Goal: Find specific page/section: Find specific page/section

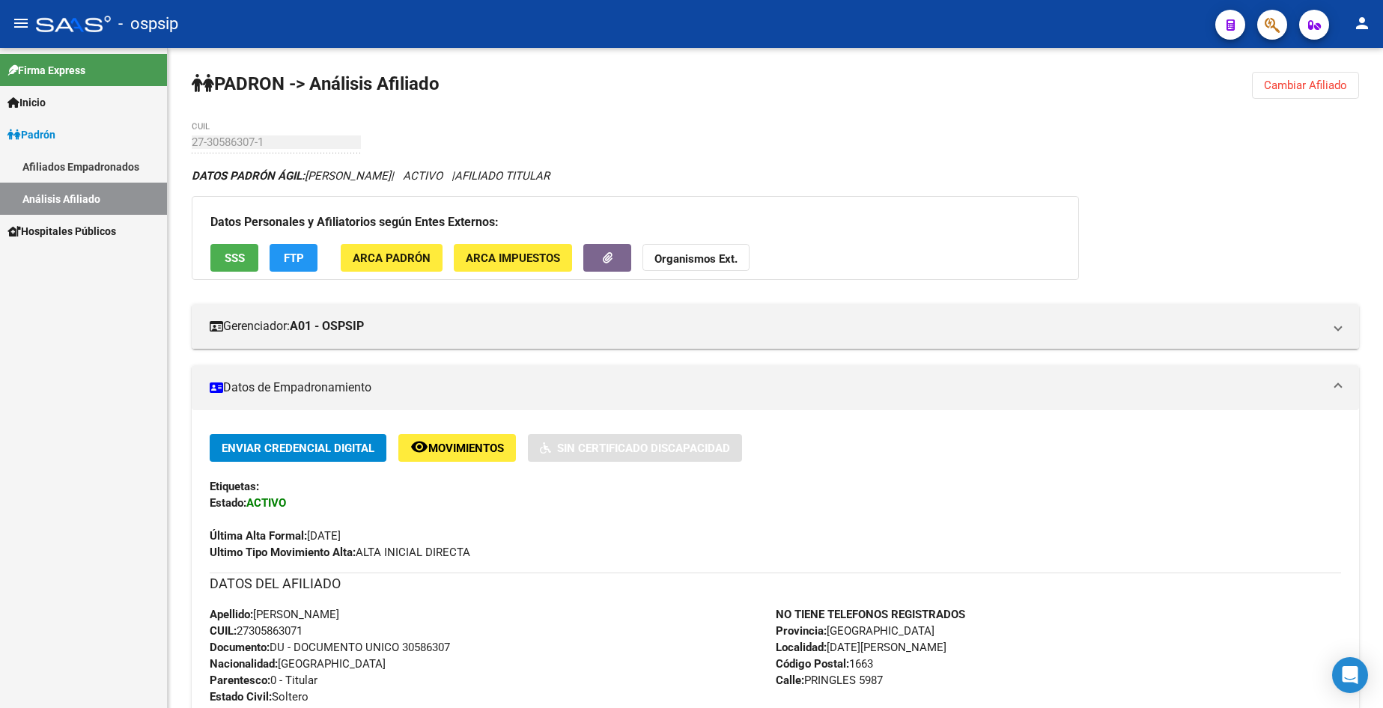
scroll to position [299, 0]
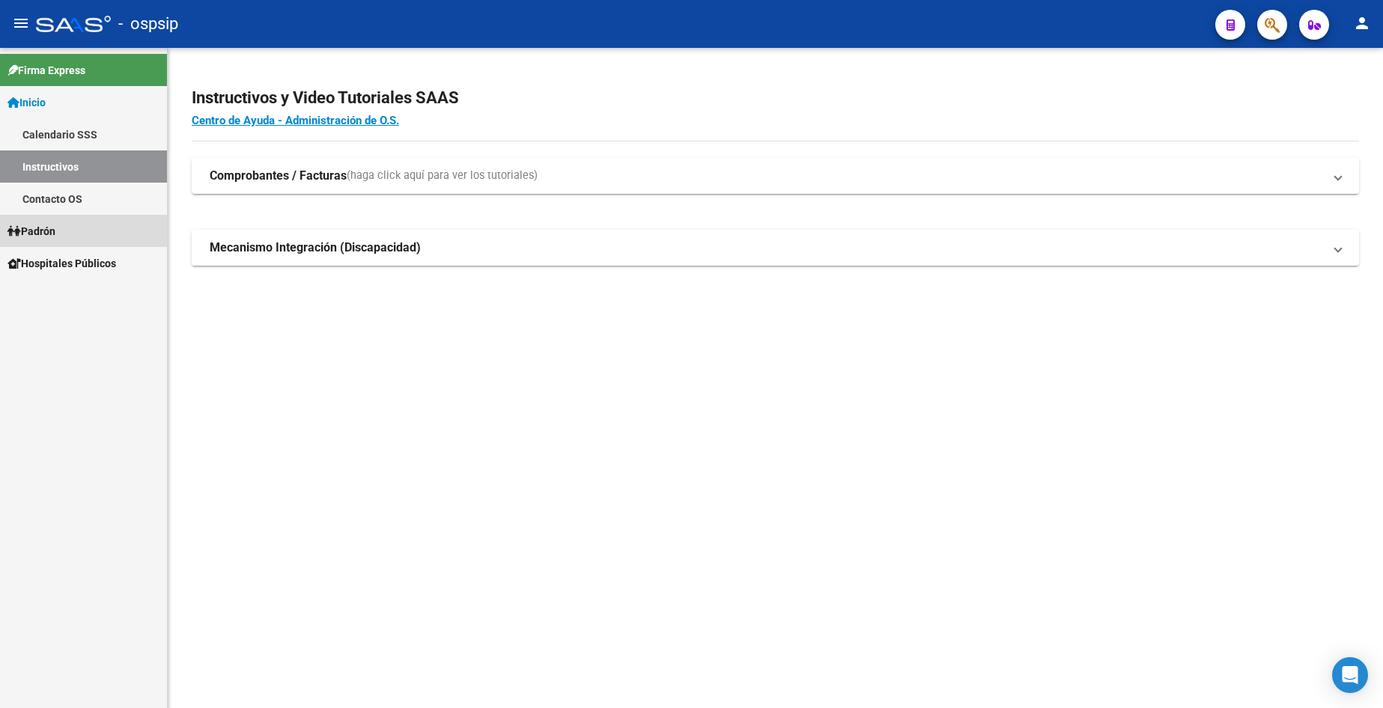
click at [53, 237] on span "Padrón" at bounding box center [31, 231] width 48 height 16
click at [72, 298] on link "Análisis Afiliado" at bounding box center [83, 295] width 167 height 32
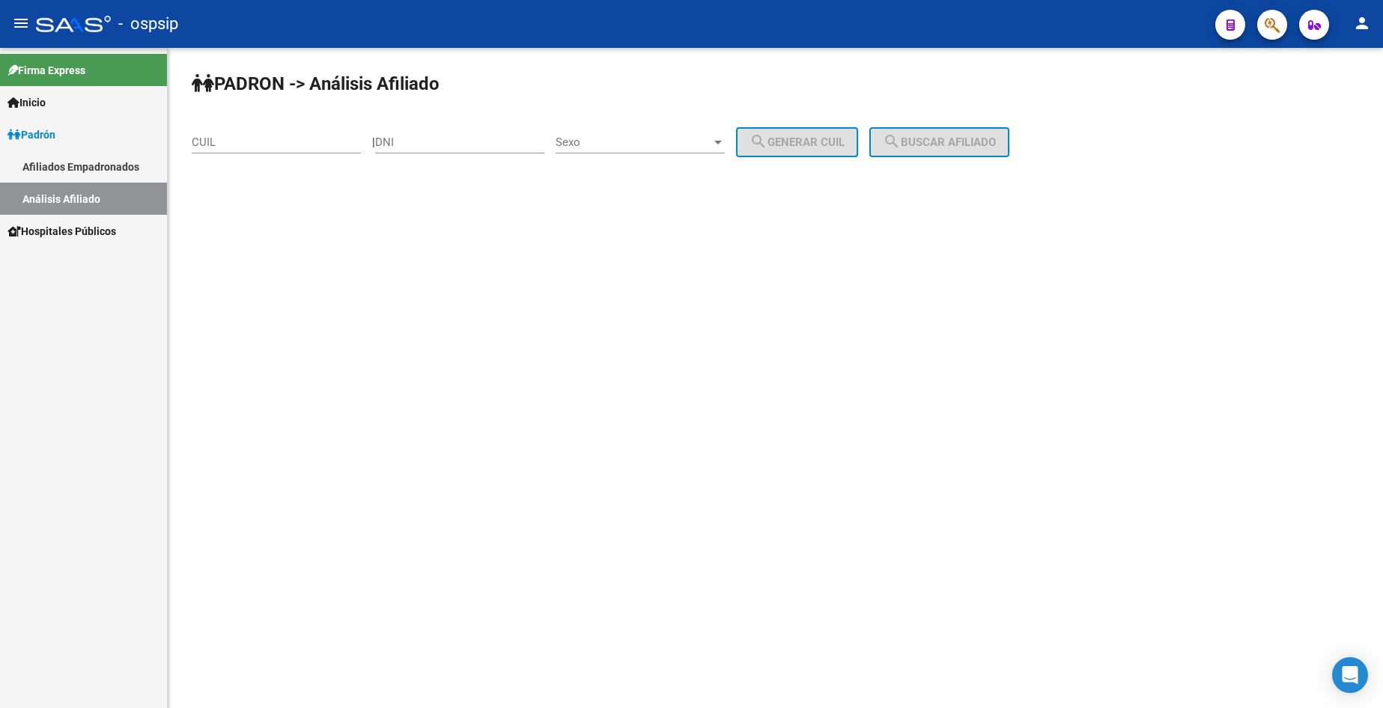
click at [493, 153] on div "DNI" at bounding box center [459, 137] width 169 height 32
type input "22098798"
click at [635, 139] on span "Sexo" at bounding box center [633, 141] width 156 height 13
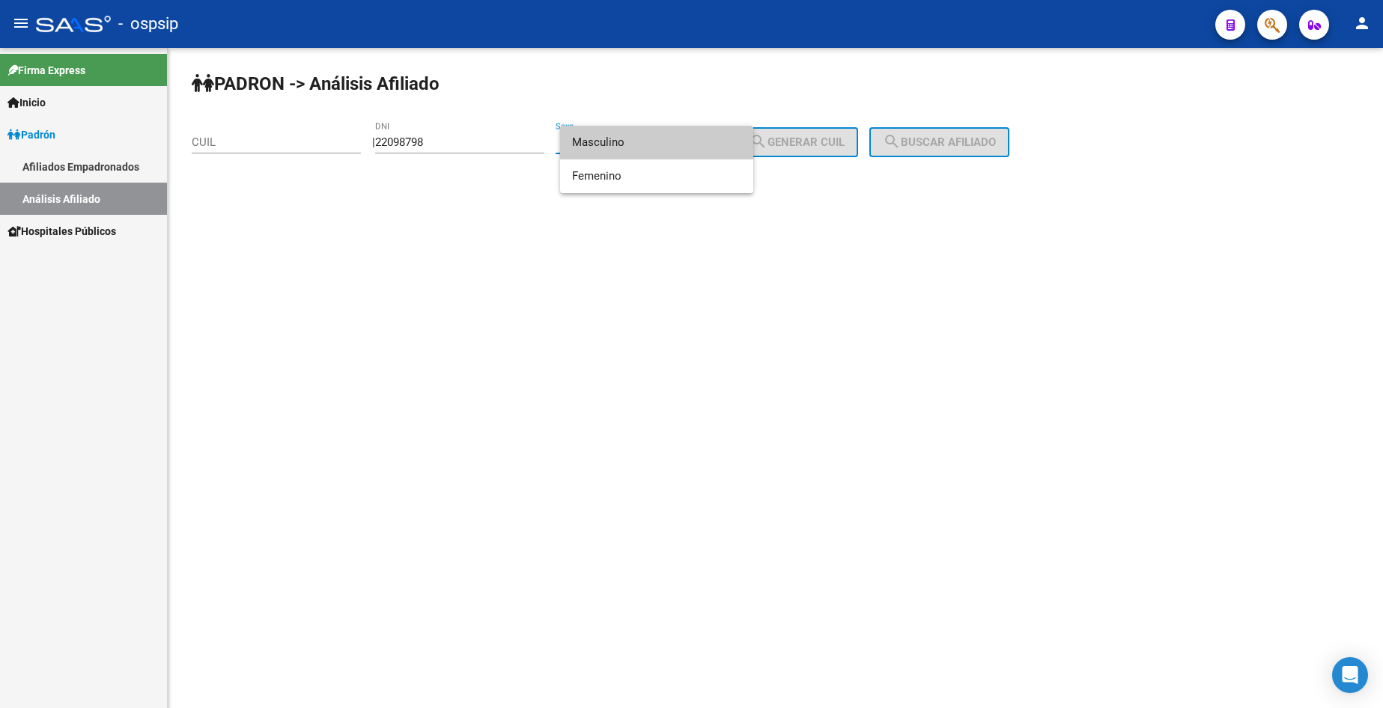
click at [635, 139] on span "Masculino" at bounding box center [656, 143] width 169 height 34
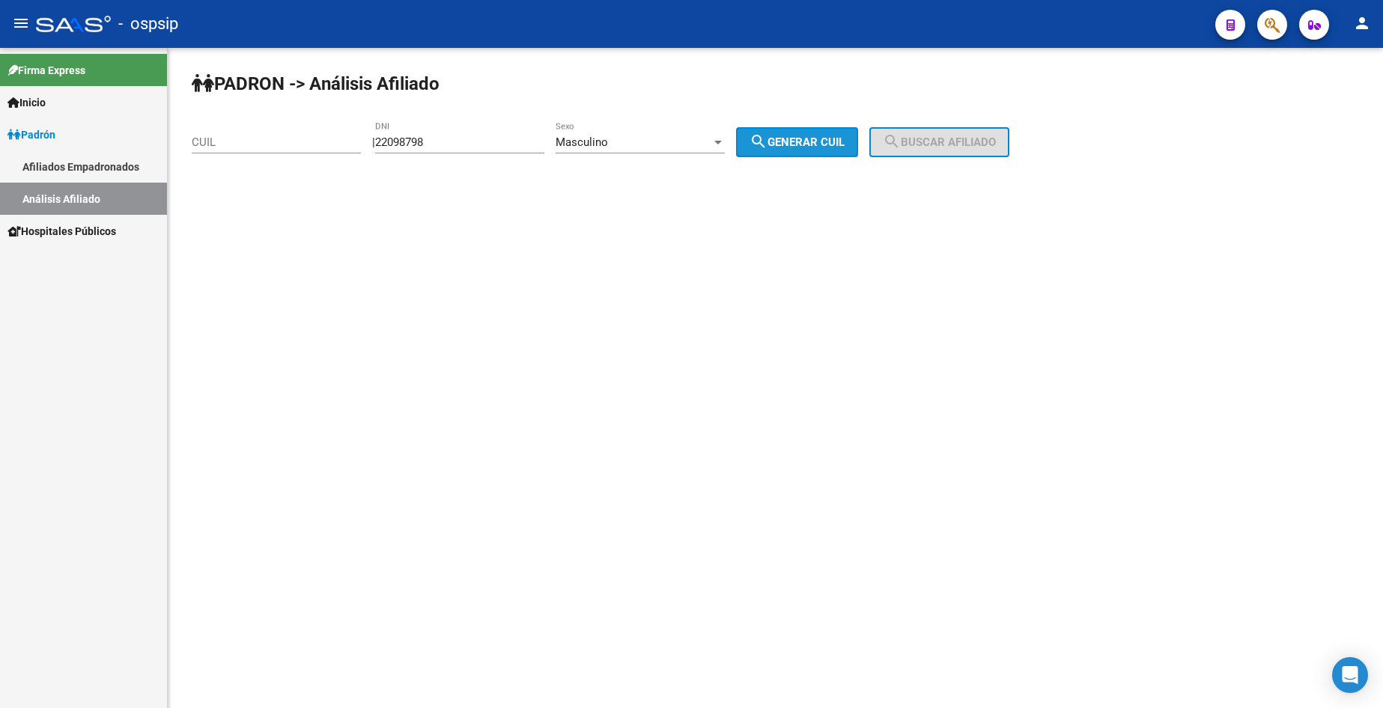
click at [811, 134] on button "search Generar CUIL" at bounding box center [797, 142] width 122 height 30
type input "20-22098798-2"
click at [990, 123] on div "PADRON -> Análisis Afiliado 20-22098798-2 CUIL | 22098798 DNI Masculino Sexo se…" at bounding box center [775, 126] width 1215 height 157
click at [985, 129] on button "search Buscar afiliado" at bounding box center [939, 142] width 140 height 30
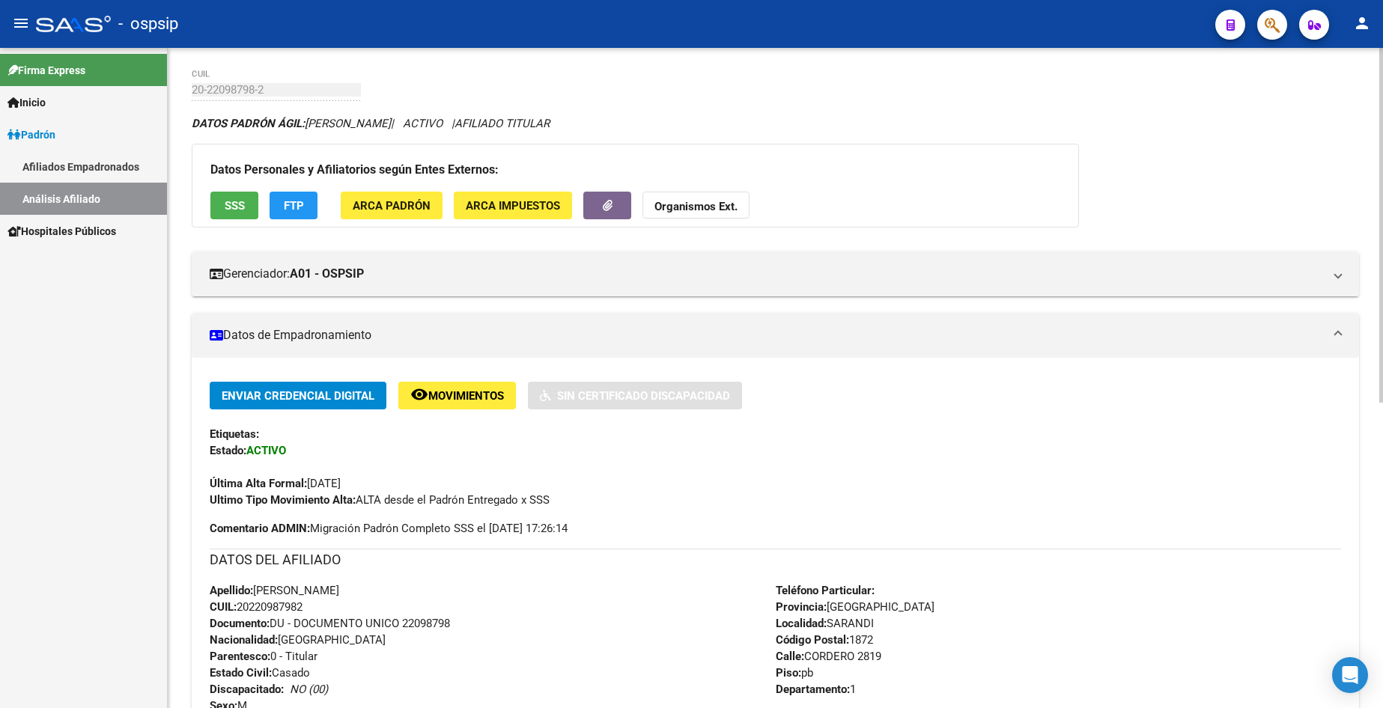
scroll to position [150, 0]
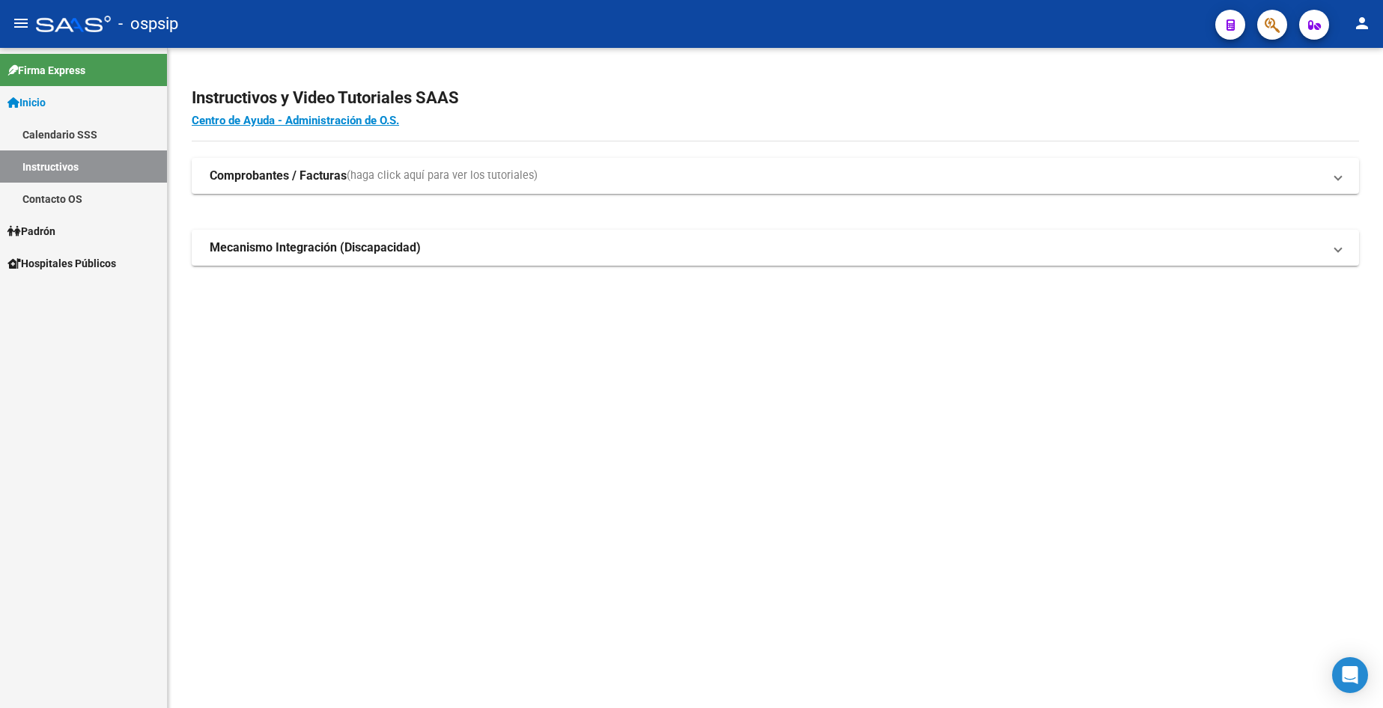
click at [46, 237] on span "Padrón" at bounding box center [31, 231] width 48 height 16
click at [46, 236] on span "Padrón" at bounding box center [31, 231] width 48 height 16
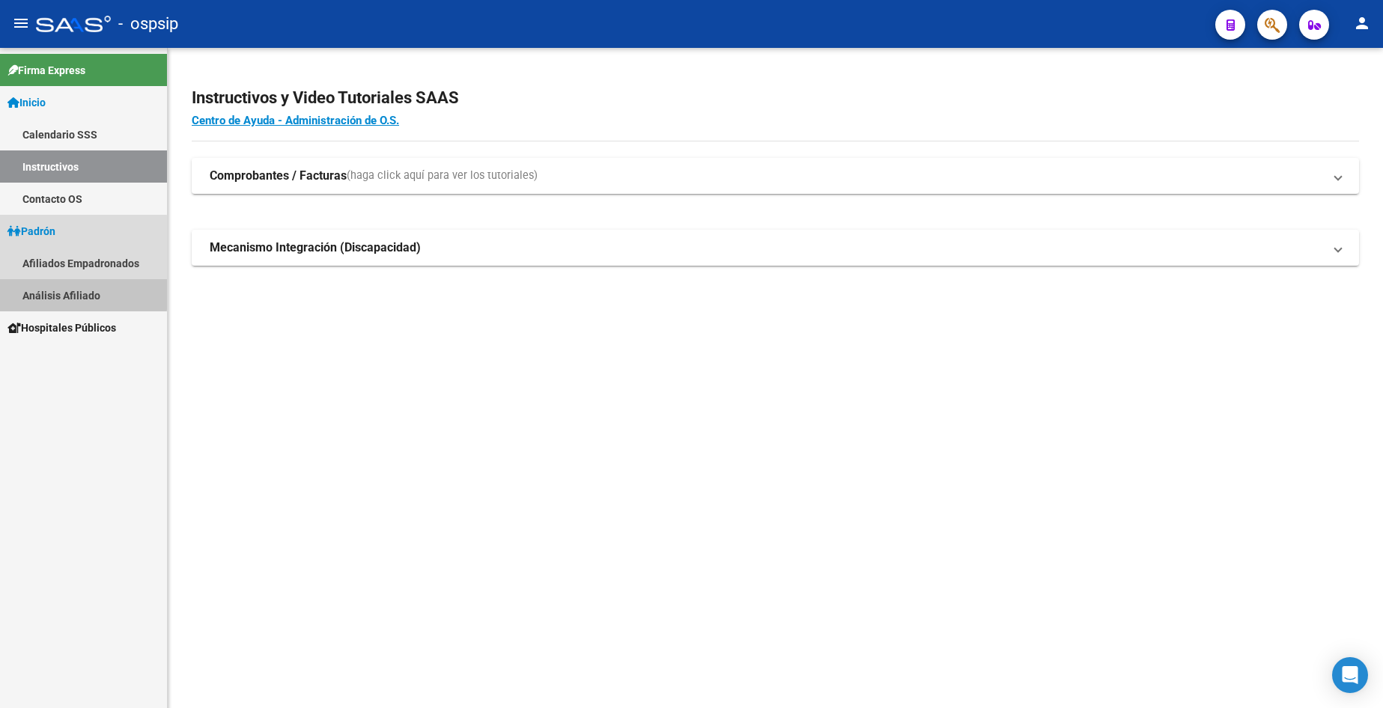
click at [70, 293] on link "Análisis Afiliado" at bounding box center [83, 295] width 167 height 32
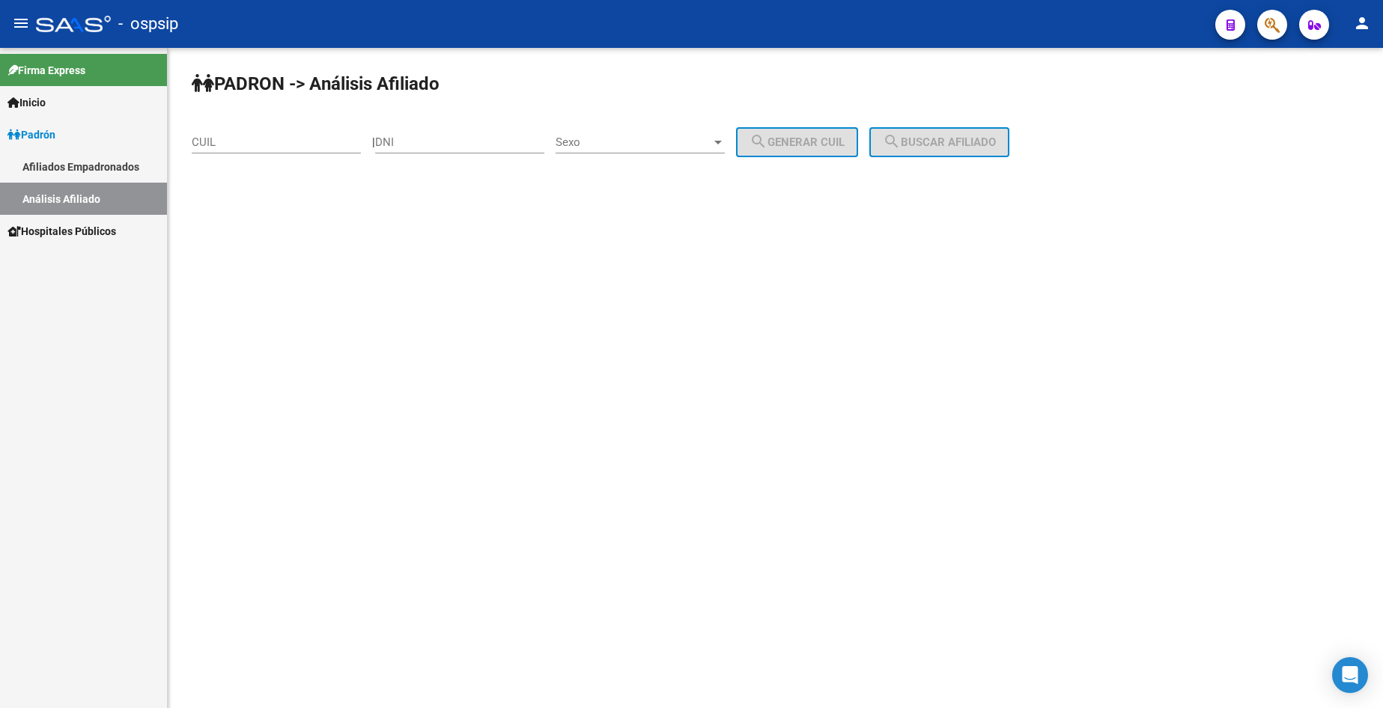
click at [441, 141] on input "DNI" at bounding box center [459, 141] width 169 height 13
click at [436, 143] on input "DNI" at bounding box center [459, 141] width 169 height 13
type input "51241906"
click at [643, 141] on span "Sexo" at bounding box center [633, 141] width 156 height 13
click at [656, 147] on span "Masculino" at bounding box center [656, 143] width 169 height 34
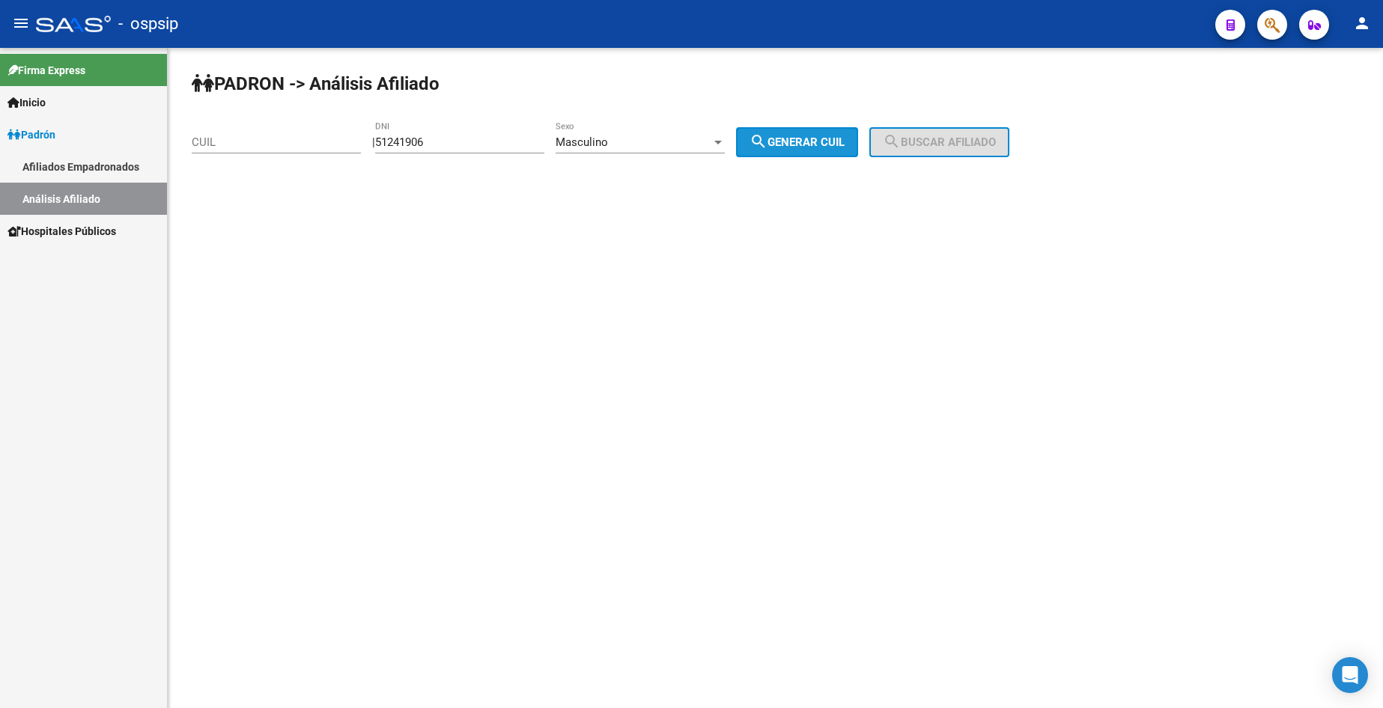
click at [807, 144] on span "search Generar CUIL" at bounding box center [796, 141] width 95 height 13
type input "20-51241906-3"
click at [937, 141] on span "search Buscar afiliado" at bounding box center [939, 141] width 113 height 13
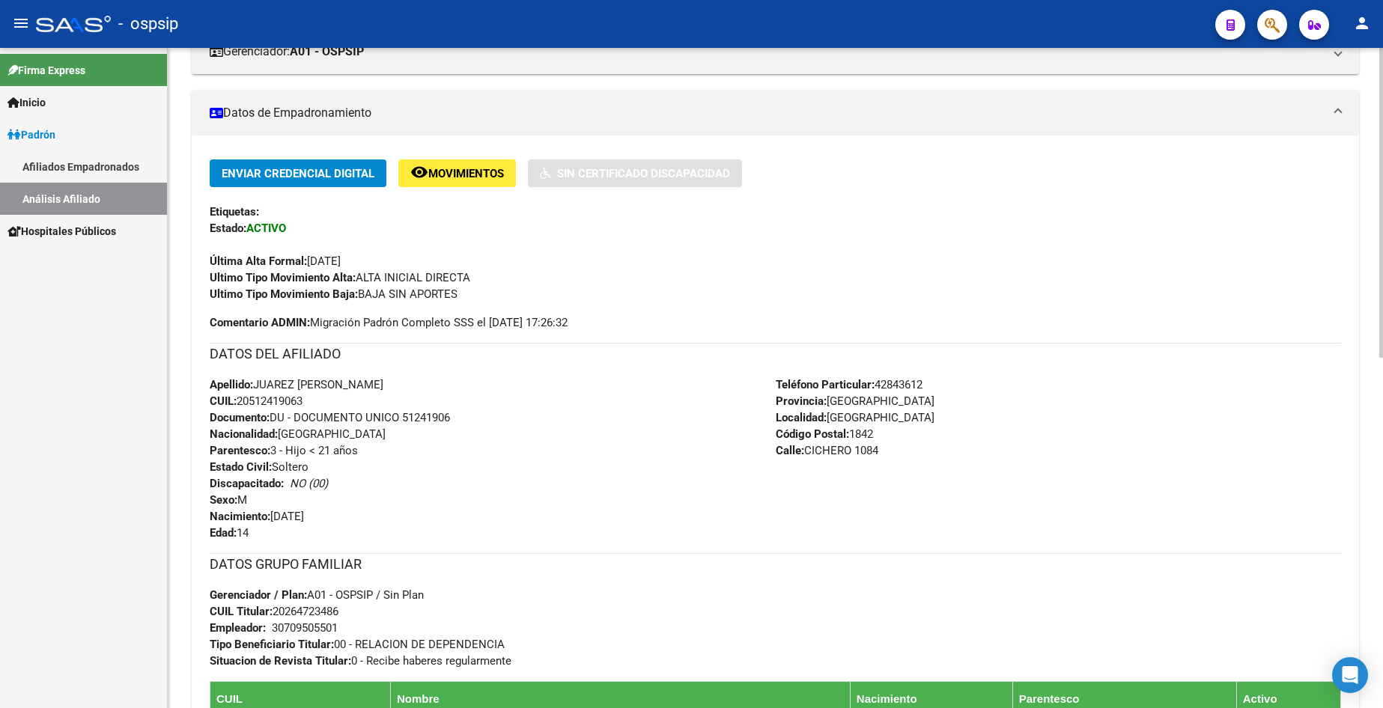
scroll to position [299, 0]
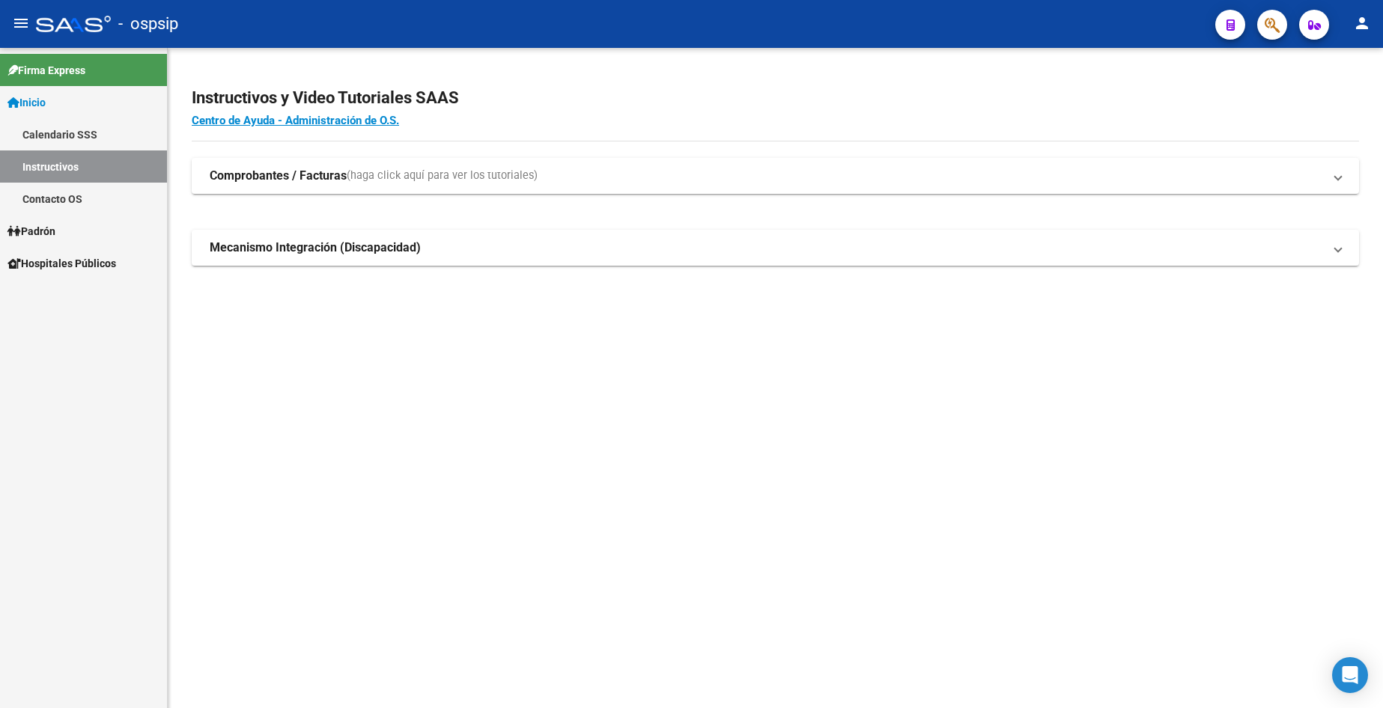
click at [67, 229] on link "Padrón" at bounding box center [83, 231] width 167 height 32
click at [66, 298] on link "Análisis Afiliado" at bounding box center [83, 295] width 167 height 32
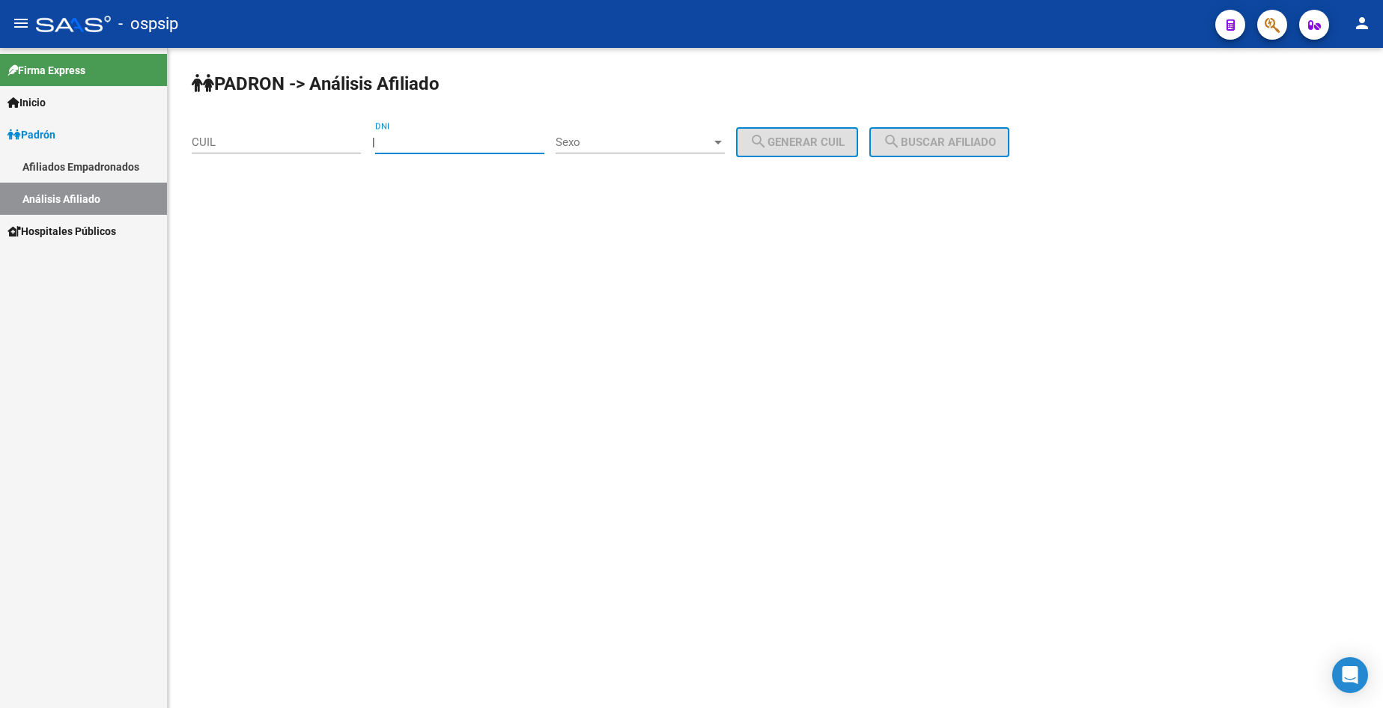
click at [460, 147] on input "DNI" at bounding box center [459, 141] width 169 height 13
type input "45583437"
click at [653, 136] on span "Sexo" at bounding box center [633, 141] width 156 height 13
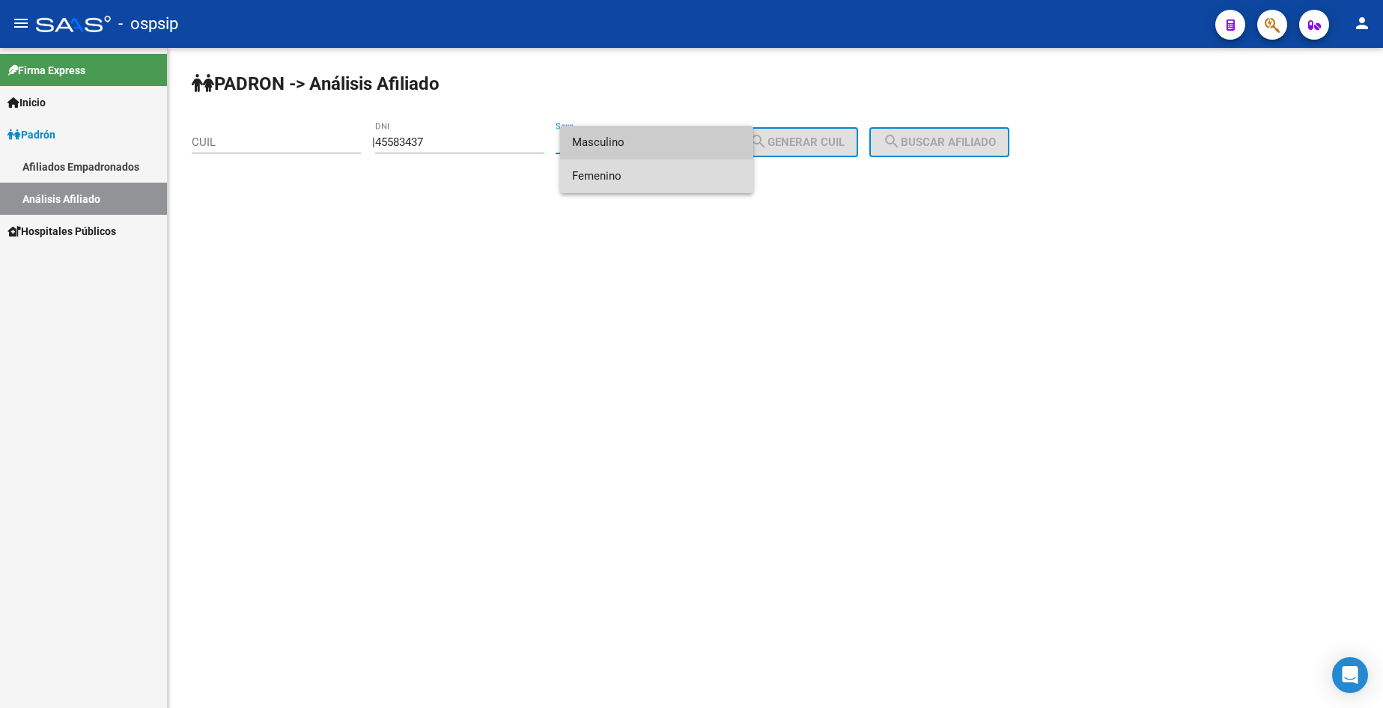
click at [650, 178] on span "Femenino" at bounding box center [656, 176] width 169 height 34
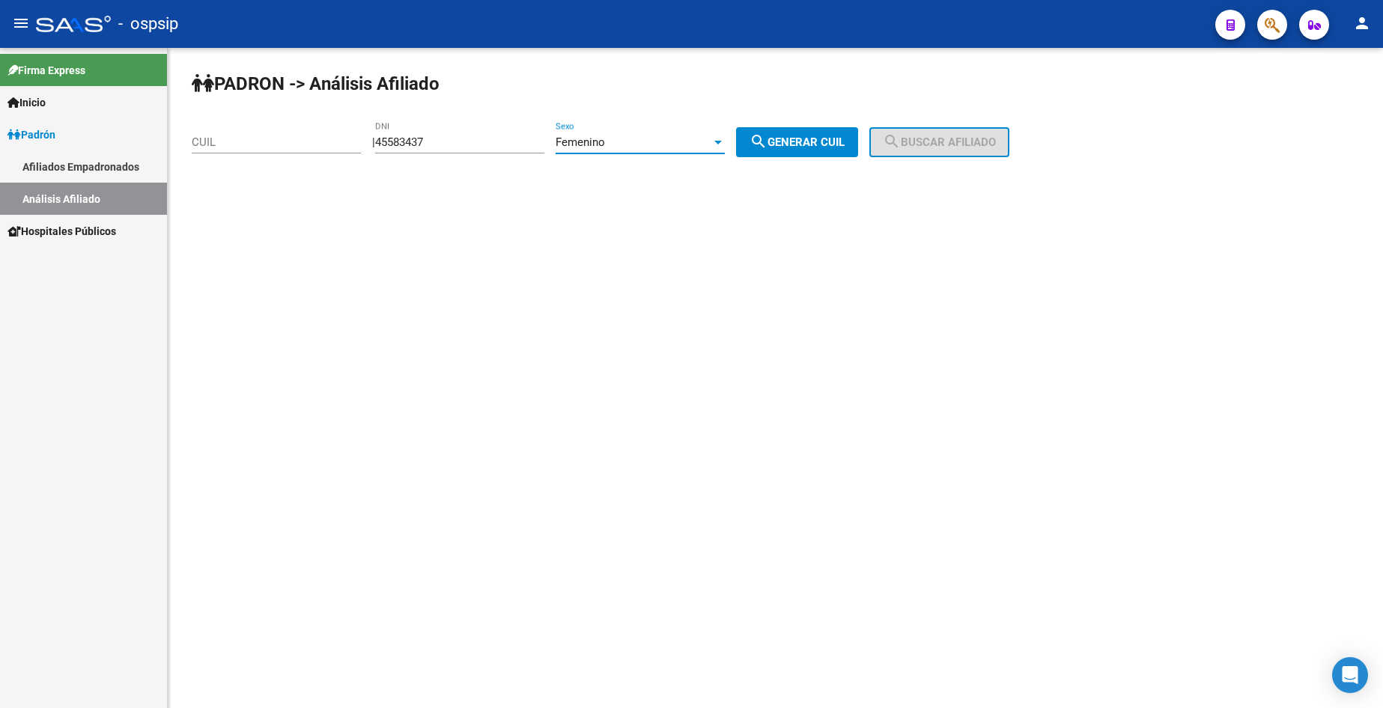
click at [767, 144] on mat-icon "search" at bounding box center [758, 141] width 18 height 18
type input "27-45583437-1"
click at [901, 150] on button "search Buscar afiliado" at bounding box center [939, 142] width 140 height 30
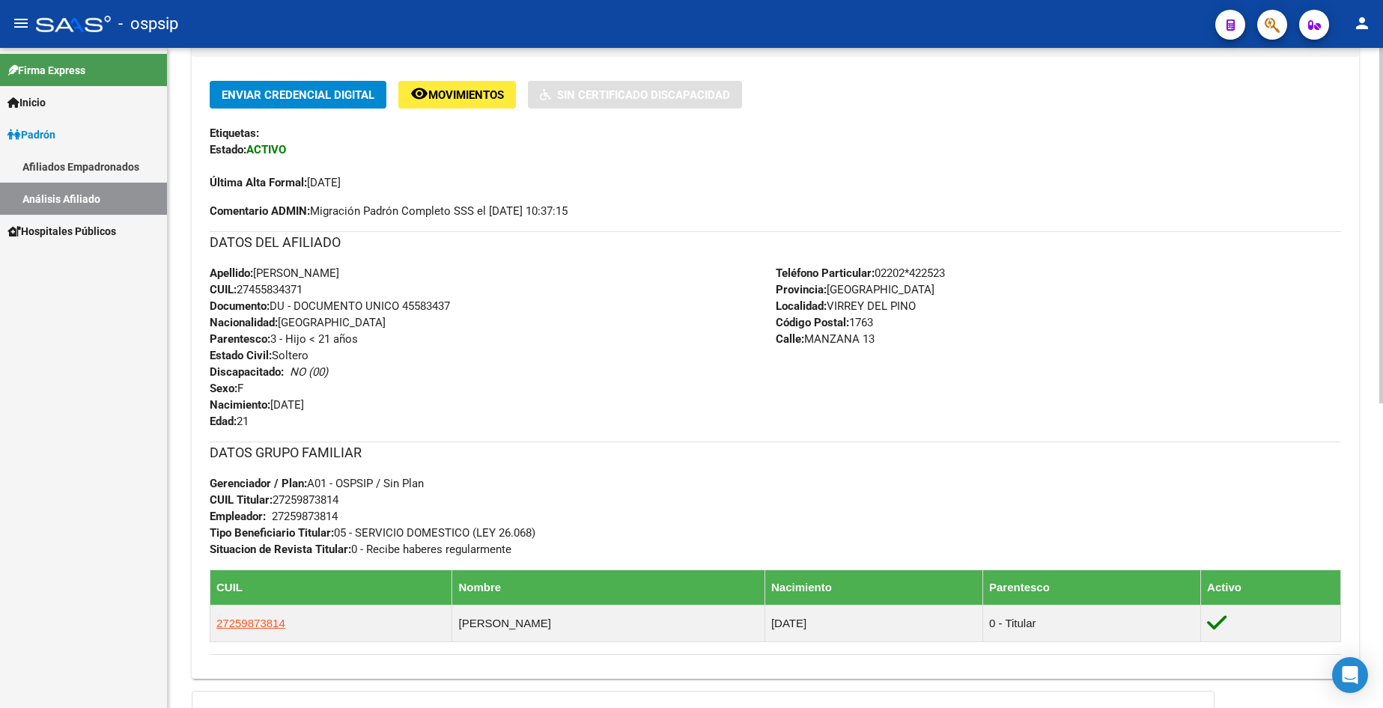
scroll to position [267, 0]
